Goal: Navigation & Orientation: Find specific page/section

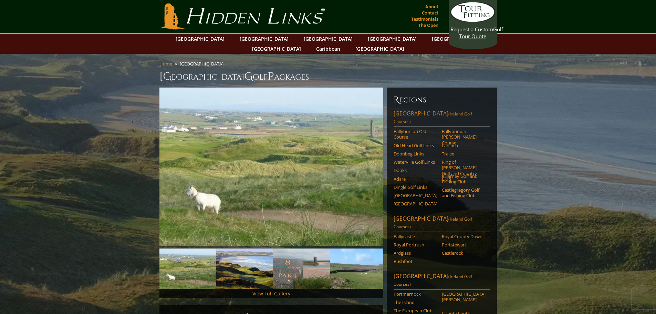
click at [413, 109] on link "Southwest Ireland (Ireland Golf Courses)" at bounding box center [441, 117] width 96 height 17
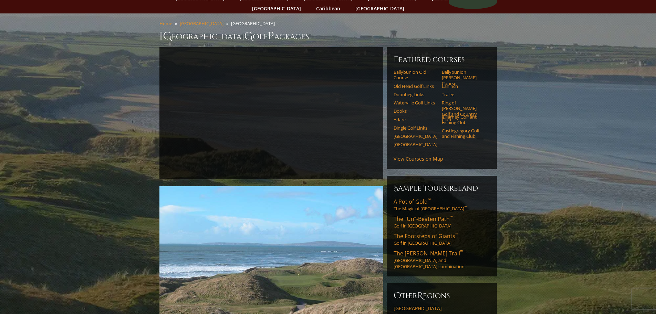
scroll to position [34, 0]
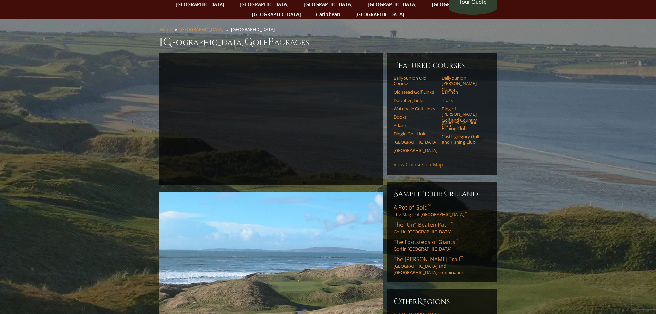
click at [418, 161] on link "View Courses on Map" at bounding box center [418, 164] width 50 height 7
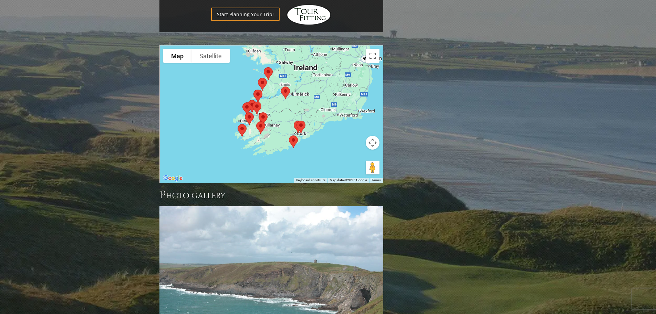
scroll to position [693, 0]
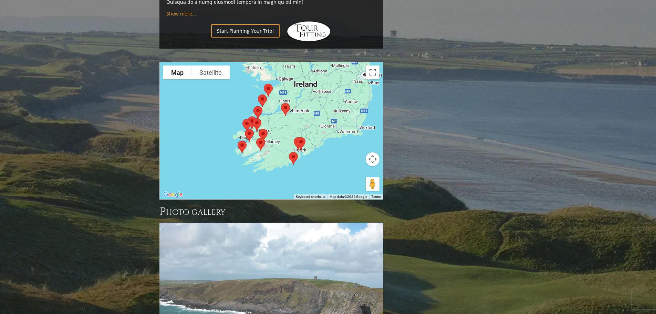
click at [342, 112] on div at bounding box center [271, 130] width 223 height 137
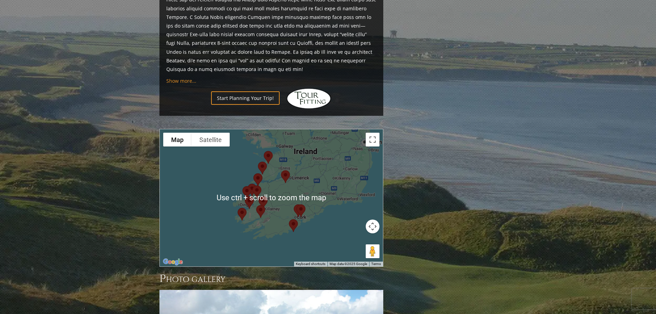
scroll to position [624, 0]
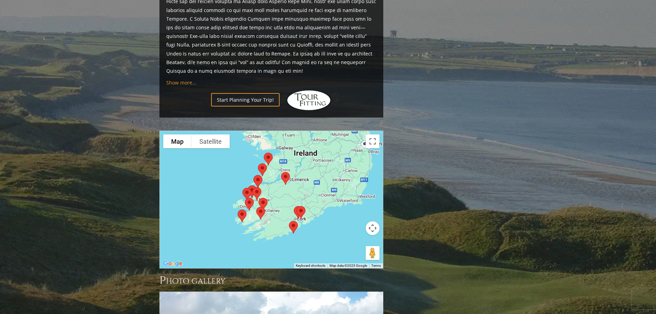
click at [268, 150] on img at bounding box center [268, 159] width 14 height 18
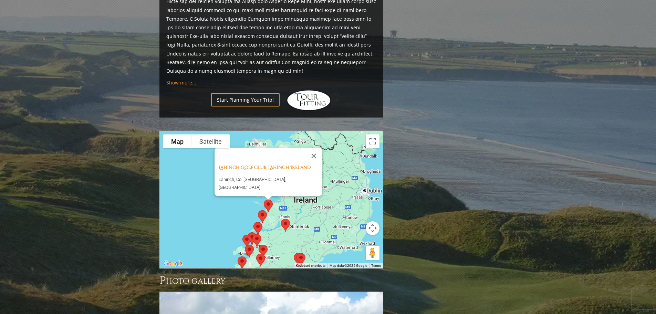
click at [262, 207] on img at bounding box center [262, 216] width 14 height 18
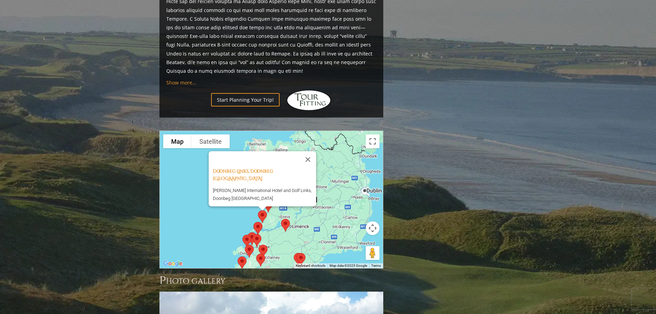
click at [259, 219] on img at bounding box center [258, 228] width 14 height 18
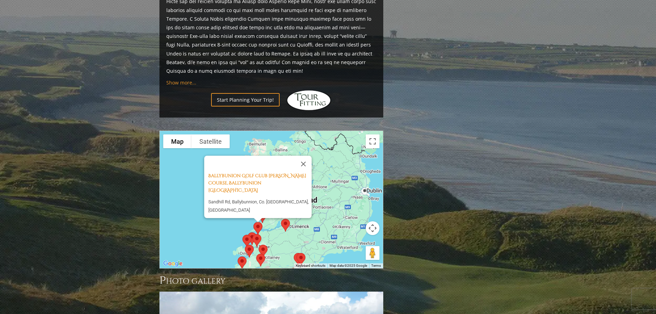
click at [258, 231] on img at bounding box center [257, 240] width 14 height 18
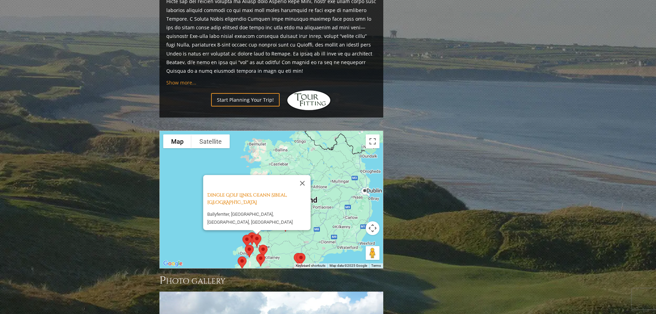
click at [251, 232] on img at bounding box center [247, 241] width 14 height 18
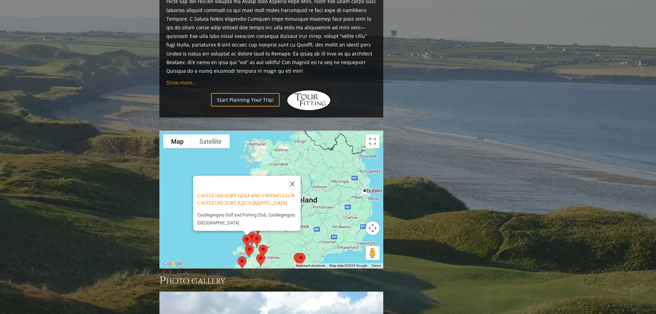
click at [246, 232] on img at bounding box center [247, 241] width 14 height 18
click at [244, 232] on img at bounding box center [247, 241] width 14 height 18
click at [249, 242] on img at bounding box center [249, 251] width 14 height 18
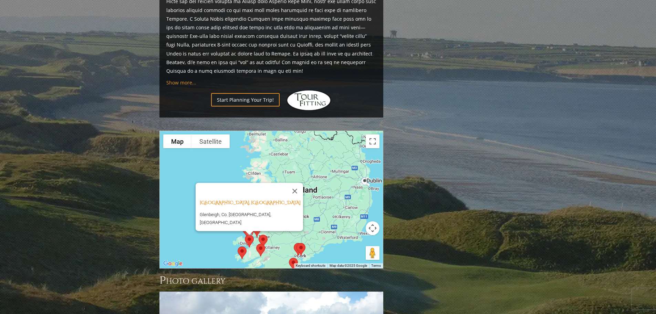
click at [242, 243] on img at bounding box center [242, 252] width 14 height 18
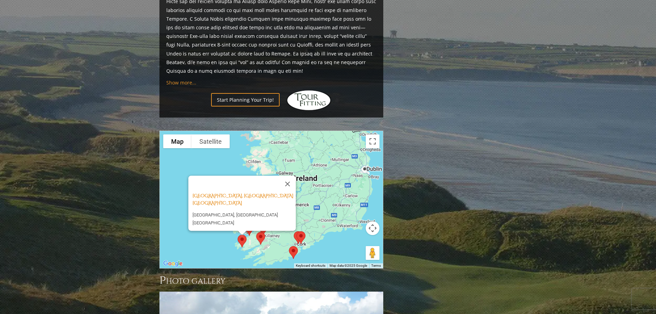
click at [261, 229] on img at bounding box center [260, 238] width 14 height 18
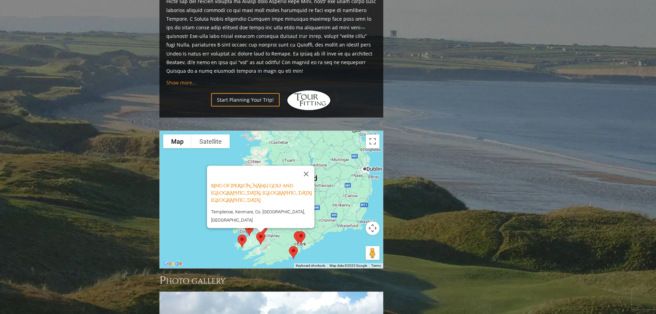
click at [273, 207] on div "Ring of [PERSON_NAME][GEOGRAPHIC_DATA], [GEOGRAPHIC_DATA] Templenoe, [GEOGRAPHI…" at bounding box center [271, 199] width 223 height 137
click at [308, 166] on button "Close" at bounding box center [306, 174] width 17 height 17
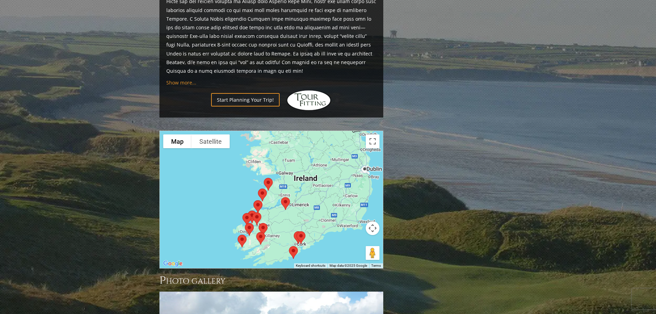
click at [261, 220] on img at bounding box center [263, 229] width 14 height 18
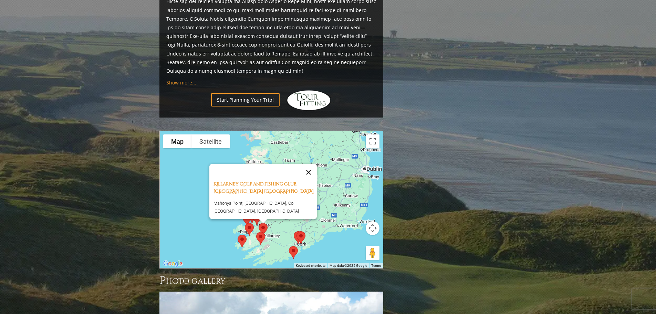
click at [312, 164] on button "Close" at bounding box center [308, 172] width 17 height 17
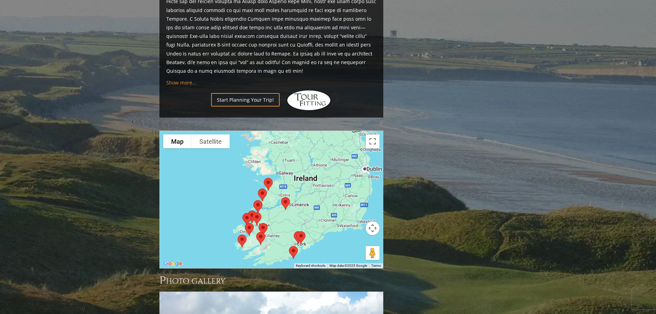
click at [286, 194] on img at bounding box center [285, 203] width 14 height 18
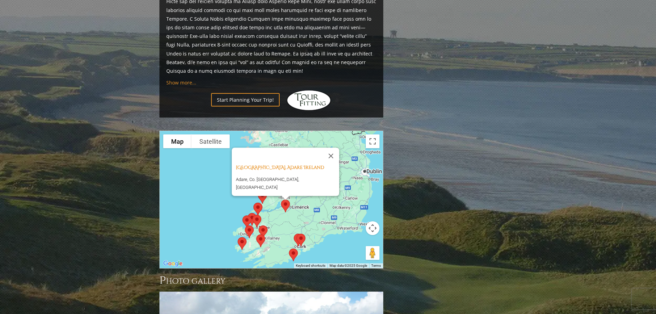
click at [298, 231] on img at bounding box center [301, 240] width 14 height 18
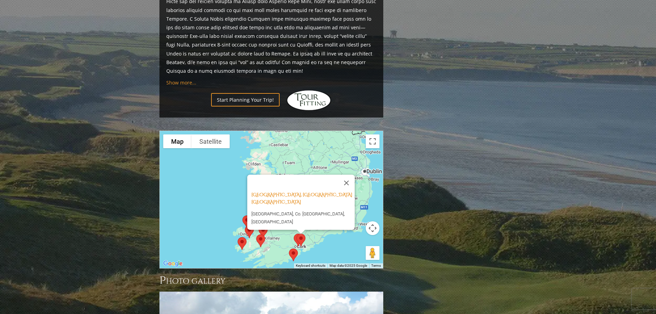
click at [296, 231] on img at bounding box center [301, 240] width 14 height 18
click at [293, 245] on img at bounding box center [293, 254] width 14 height 18
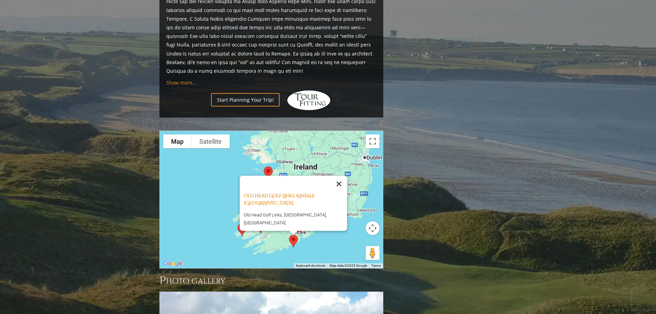
click at [336, 176] on button "Close" at bounding box center [338, 184] width 17 height 17
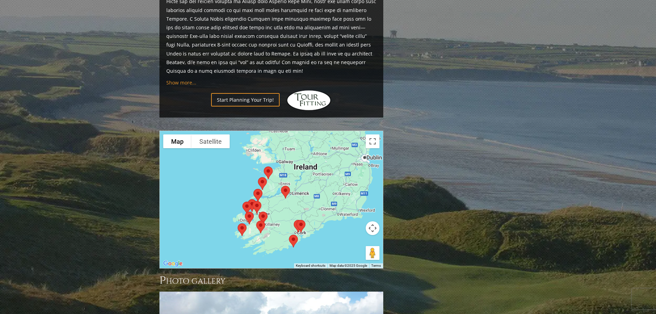
click at [303, 217] on img at bounding box center [301, 226] width 14 height 18
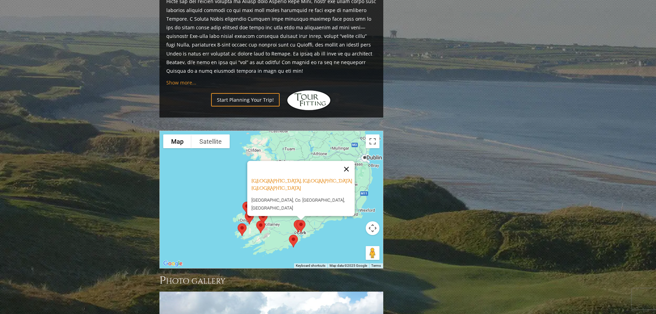
click at [340, 161] on button "Close" at bounding box center [346, 169] width 17 height 17
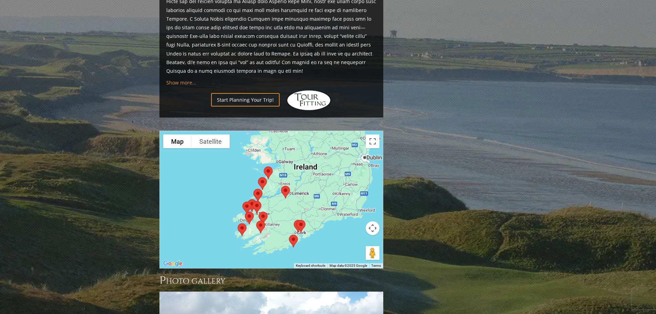
click at [293, 217] on img at bounding box center [298, 226] width 14 height 18
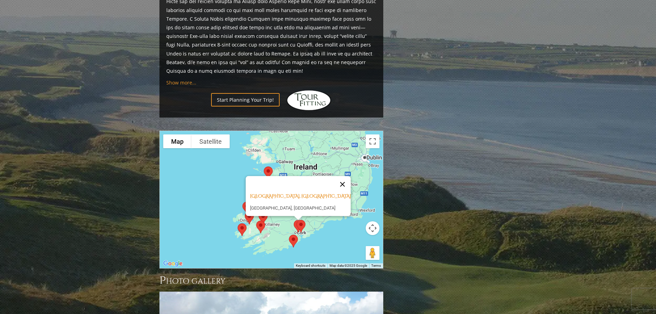
click at [334, 176] on button "Close" at bounding box center [342, 184] width 17 height 17
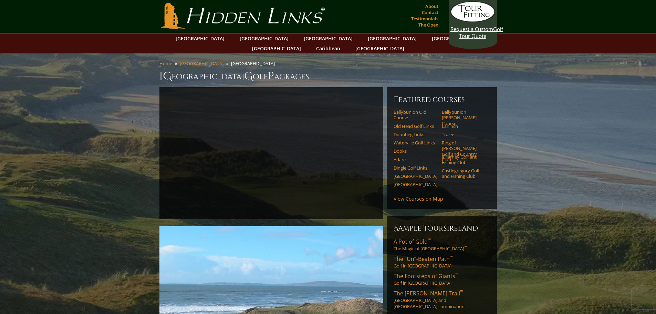
scroll to position [0, 0]
click at [251, 39] on link "[GEOGRAPHIC_DATA]" at bounding box center [264, 39] width 56 height 10
